Goal: Information Seeking & Learning: Find specific fact

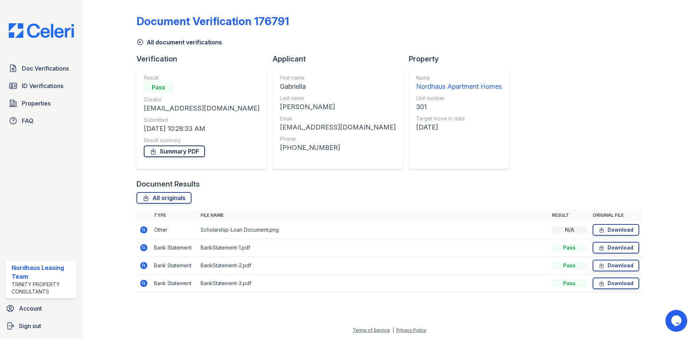
click at [195, 149] on link "Summary PDF" at bounding box center [174, 152] width 61 height 12
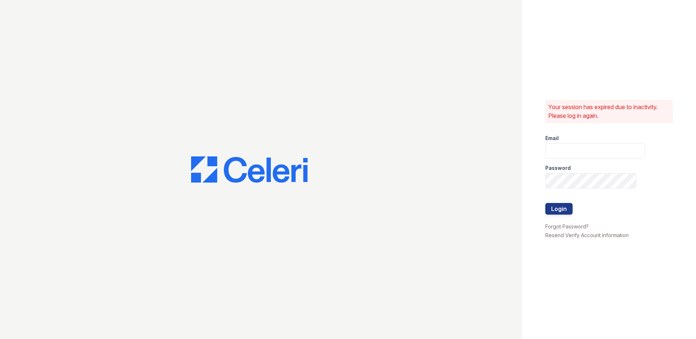
click at [599, 160] on div "Password" at bounding box center [595, 166] width 100 height 15
click at [595, 153] on input "email" at bounding box center [595, 150] width 100 height 15
type input "[EMAIL_ADDRESS][DOMAIN_NAME]"
click at [545, 203] on button "Login" at bounding box center [558, 209] width 27 height 12
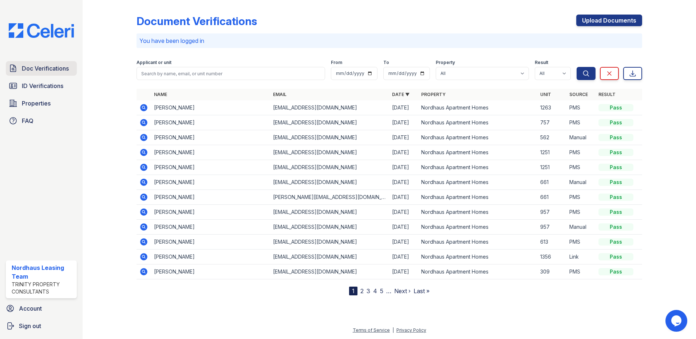
click at [49, 70] on span "Doc Verifications" at bounding box center [45, 68] width 47 height 9
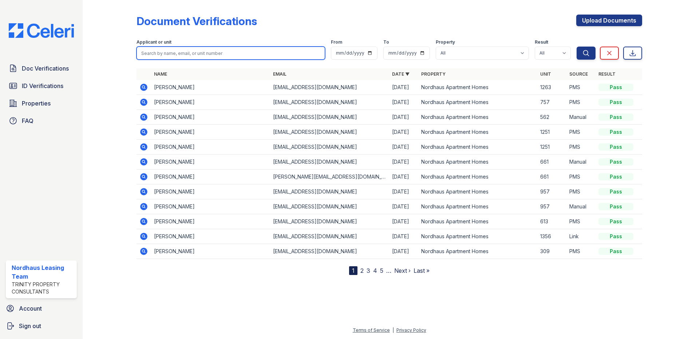
click at [162, 54] on input "search" at bounding box center [231, 53] width 189 height 13
type input "gab"
click at [577, 47] on button "Search" at bounding box center [586, 53] width 19 height 13
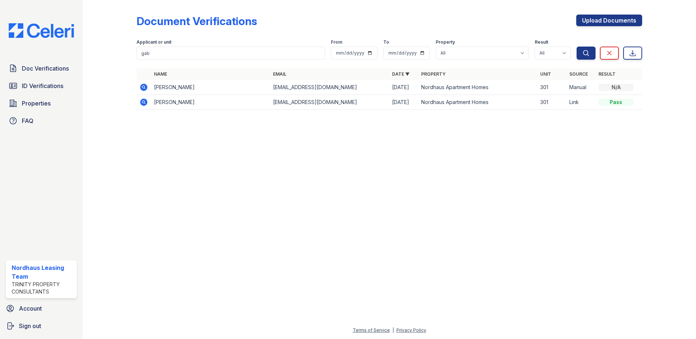
click at [142, 99] on icon at bounding box center [143, 102] width 9 height 9
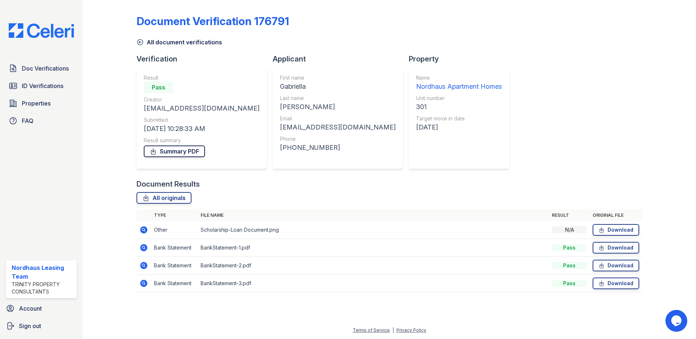
click at [178, 146] on link "Summary PDF" at bounding box center [174, 152] width 61 height 12
click at [50, 79] on link "ID Verifications" at bounding box center [41, 86] width 71 height 15
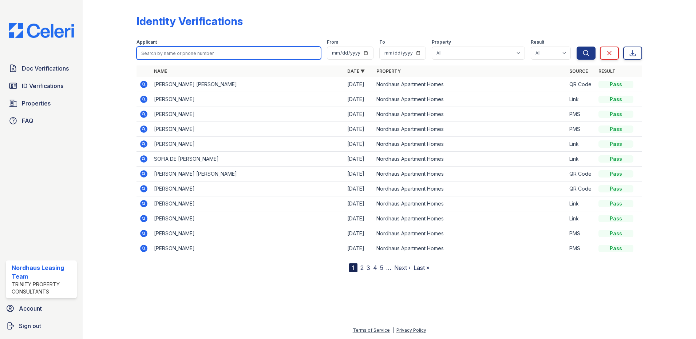
click at [179, 58] on input "search" at bounding box center [229, 53] width 185 height 13
type input "kan"
click at [577, 47] on button "Search" at bounding box center [586, 53] width 19 height 13
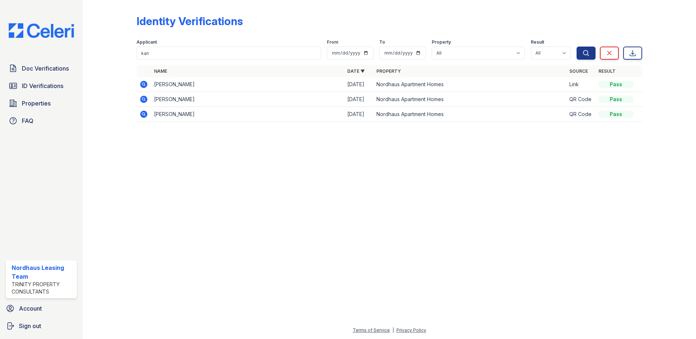
click at [146, 84] on icon at bounding box center [143, 84] width 7 height 7
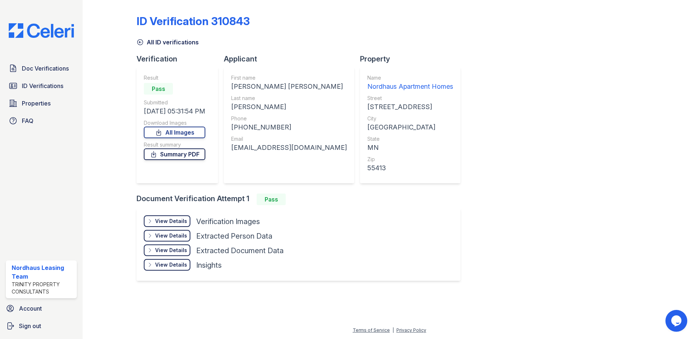
click at [172, 153] on link "Summary PDF" at bounding box center [175, 155] width 62 height 12
click at [176, 135] on link "All Images" at bounding box center [175, 133] width 62 height 12
click at [43, 84] on span "ID Verifications" at bounding box center [43, 86] width 42 height 9
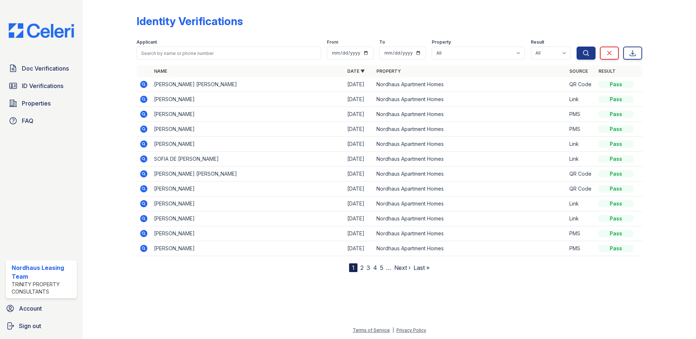
click at [143, 156] on icon at bounding box center [143, 159] width 9 height 9
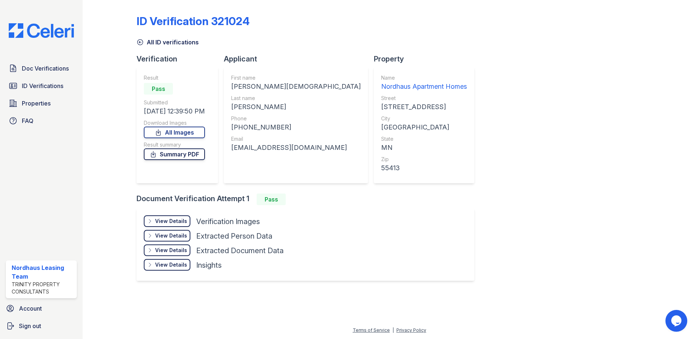
click at [182, 154] on link "Summary PDF" at bounding box center [174, 155] width 61 height 12
click at [50, 84] on span "ID Verifications" at bounding box center [43, 86] width 42 height 9
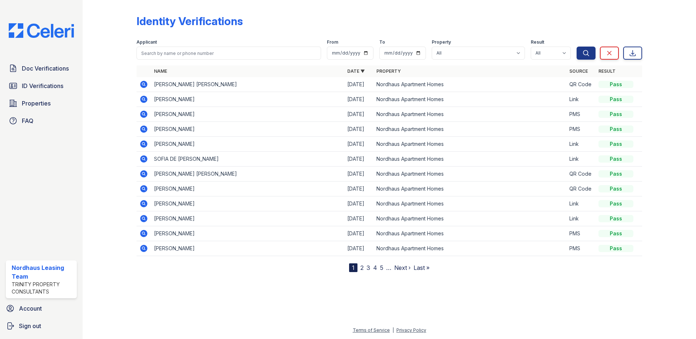
click at [141, 173] on icon at bounding box center [143, 173] width 7 height 7
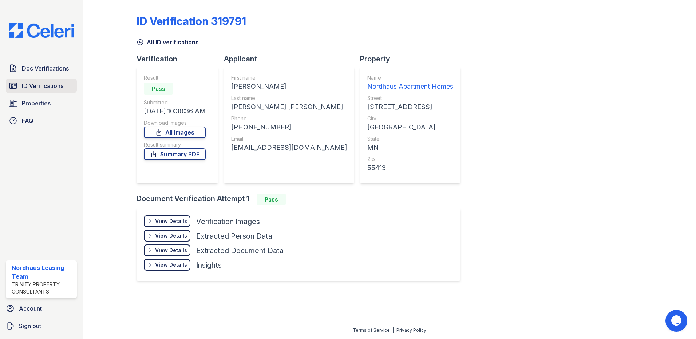
click at [56, 81] on link "ID Verifications" at bounding box center [41, 86] width 71 height 15
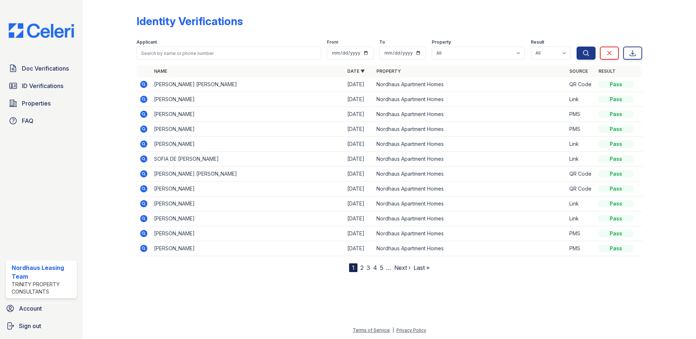
click at [144, 173] on icon at bounding box center [143, 174] width 9 height 9
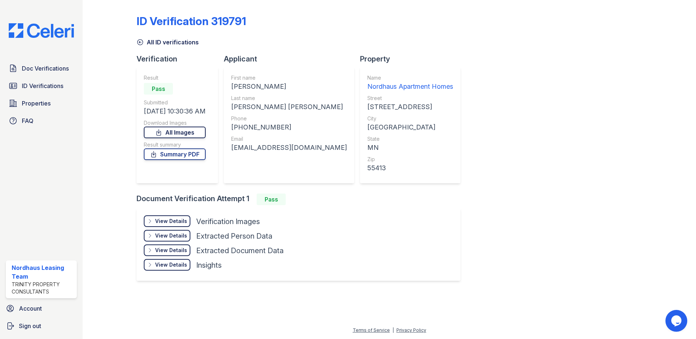
click at [184, 133] on link "All Images" at bounding box center [175, 133] width 62 height 12
click at [435, 80] on div "Name Nordhaus Apartment Homes Street [STREET_ADDRESS] City [GEOGRAPHIC_DATA] St…" at bounding box center [410, 125] width 101 height 117
click at [48, 69] on span "Doc Verifications" at bounding box center [45, 68] width 47 height 9
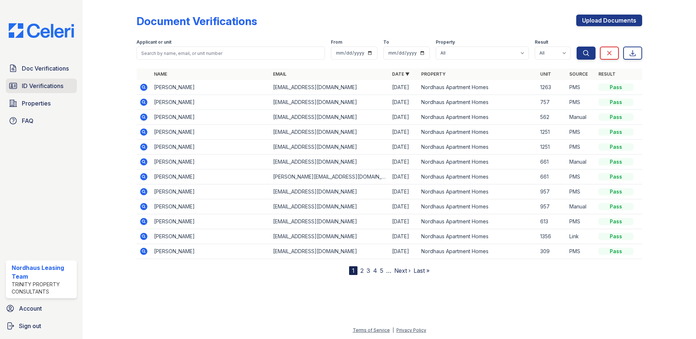
click at [71, 84] on link "ID Verifications" at bounding box center [41, 86] width 71 height 15
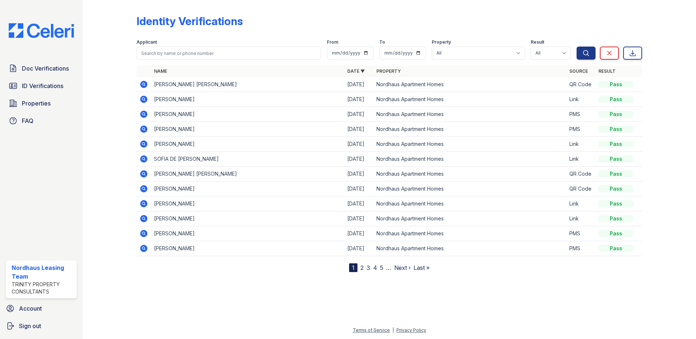
drag, startPoint x: 251, startPoint y: 159, endPoint x: 144, endPoint y: 157, distance: 107.4
click at [144, 157] on tr "SOFIA DE [PERSON_NAME] [DATE] Nordhaus Apartment Homes Link Pass" at bounding box center [390, 159] width 506 height 15
click at [184, 50] on input "search" at bounding box center [229, 53] width 185 height 13
type input "[PERSON_NAME]"
click at [577, 47] on button "Search" at bounding box center [586, 53] width 19 height 13
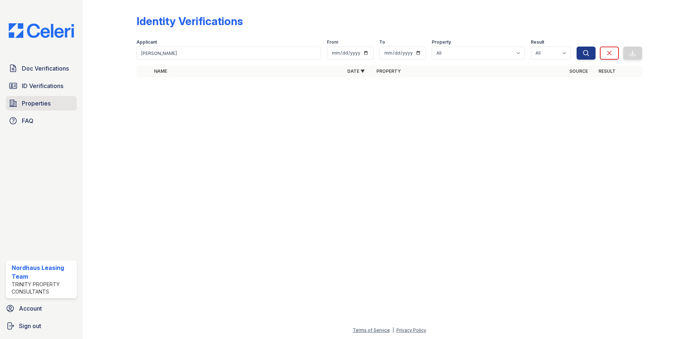
click at [44, 100] on span "Properties" at bounding box center [36, 103] width 29 height 9
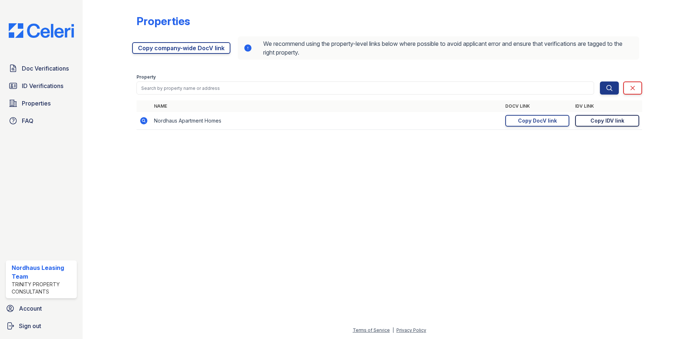
click at [590, 121] on link "Copy IDV link Copy link" at bounding box center [607, 121] width 64 height 12
